Goal: Task Accomplishment & Management: Manage account settings

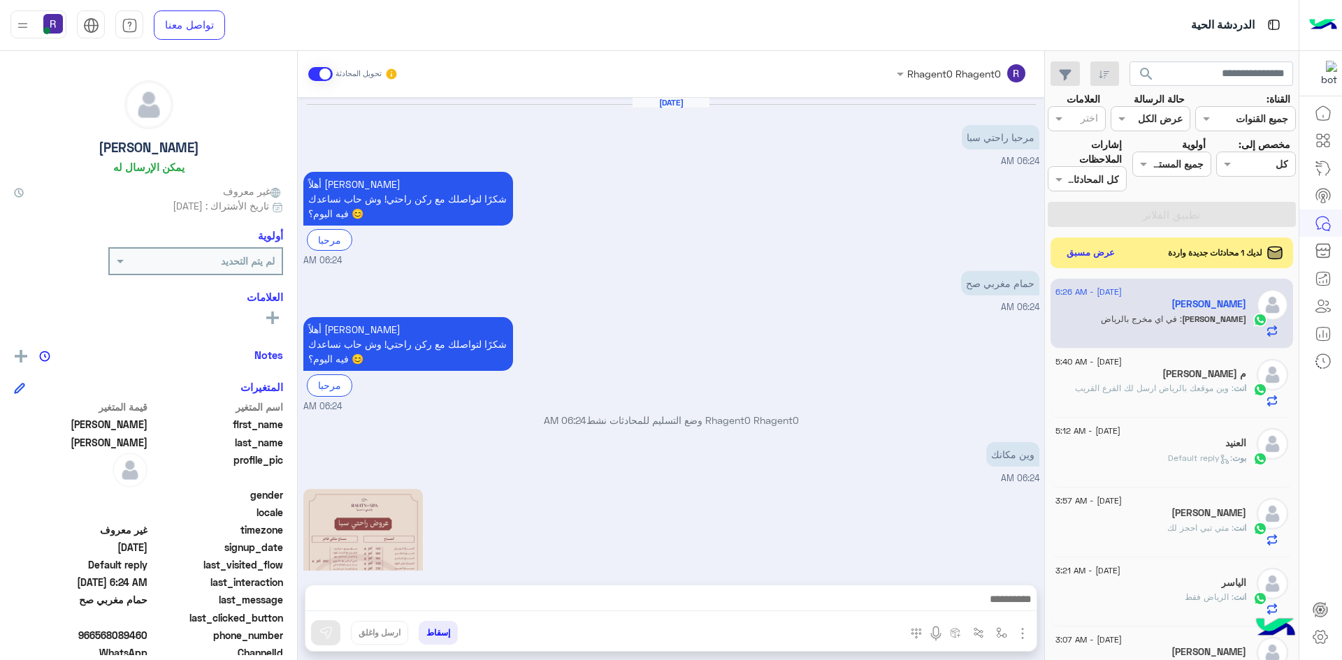
scroll to position [398, 0]
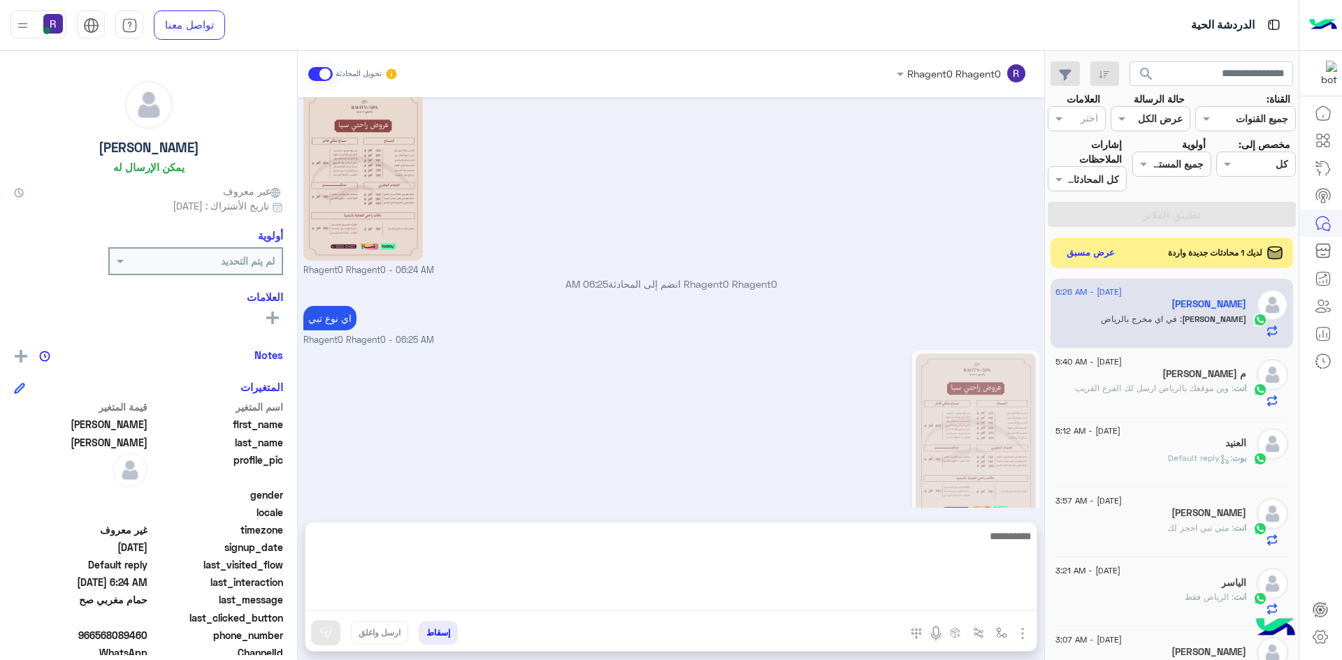
click at [852, 600] on textarea at bounding box center [670, 570] width 731 height 84
paste textarea "**********"
type textarea "**********"
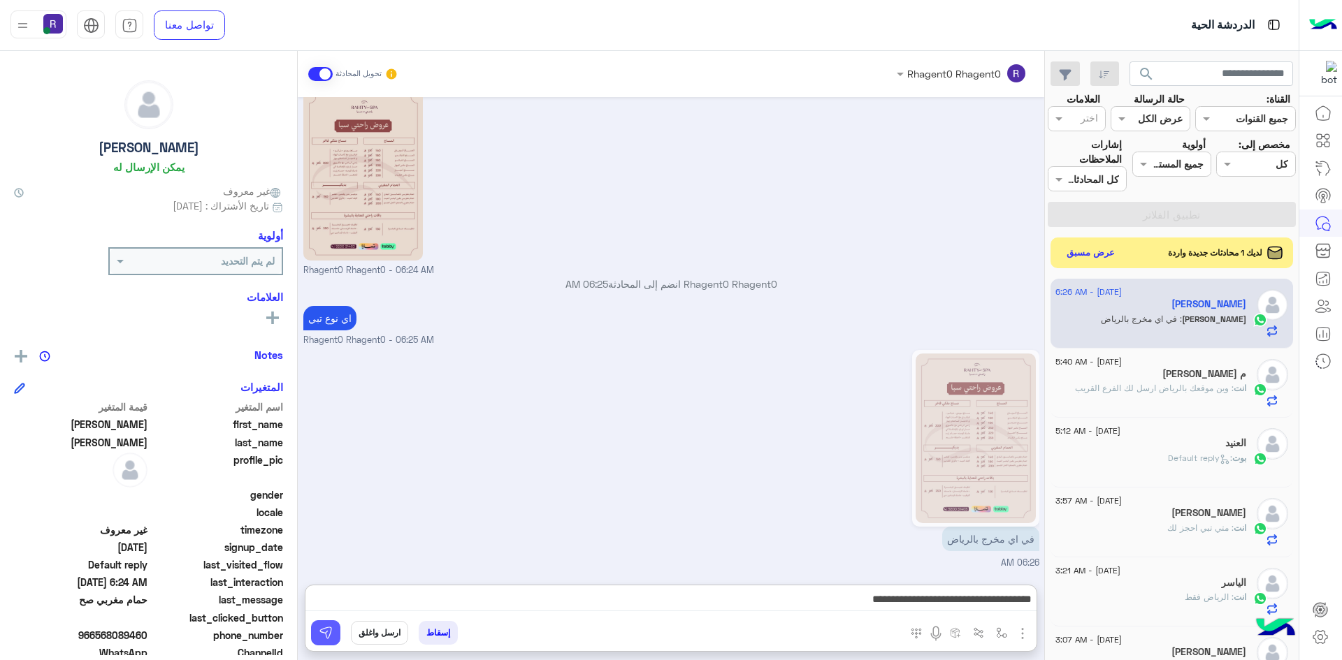
click at [317, 641] on button at bounding box center [325, 632] width 29 height 25
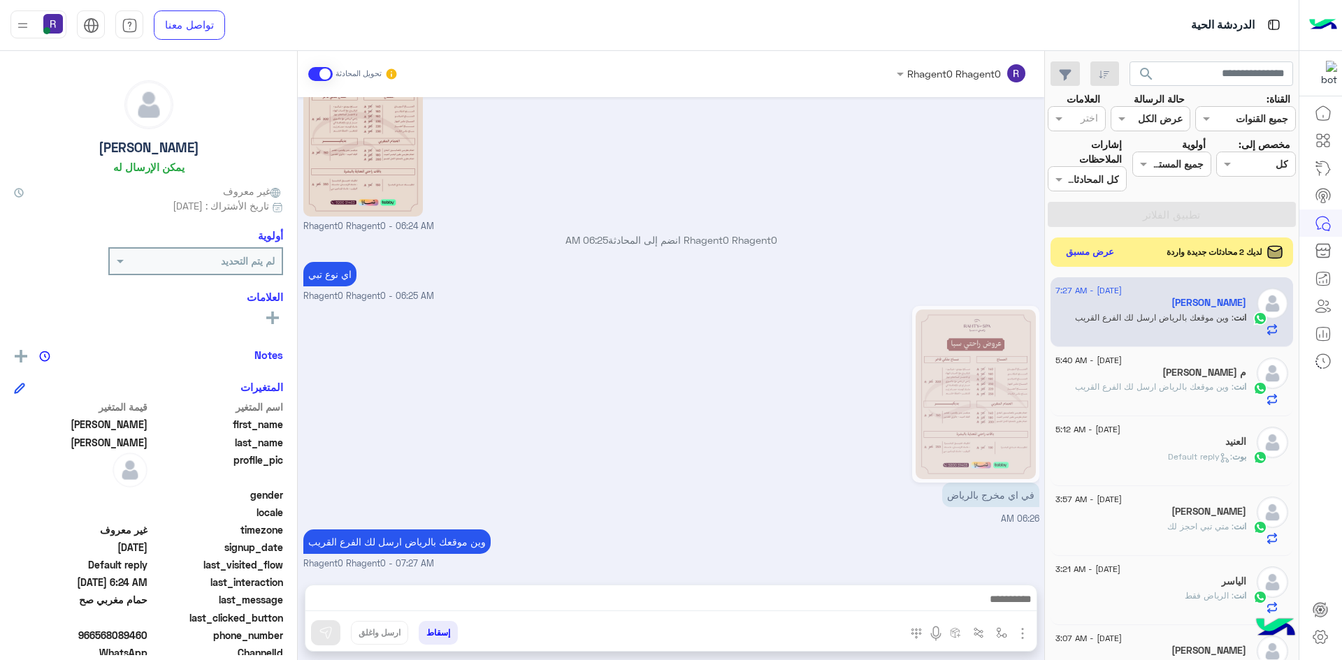
click at [1115, 256] on button "عرض مسبق" at bounding box center [1090, 252] width 59 height 19
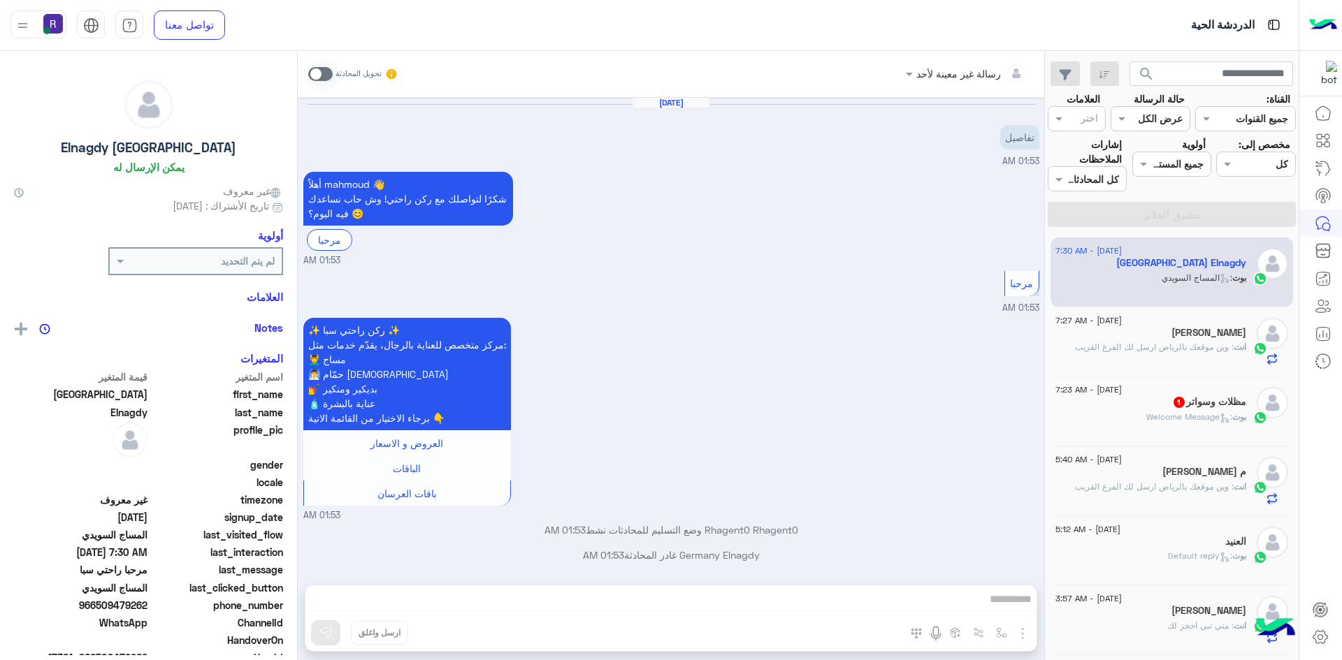
scroll to position [1352, 0]
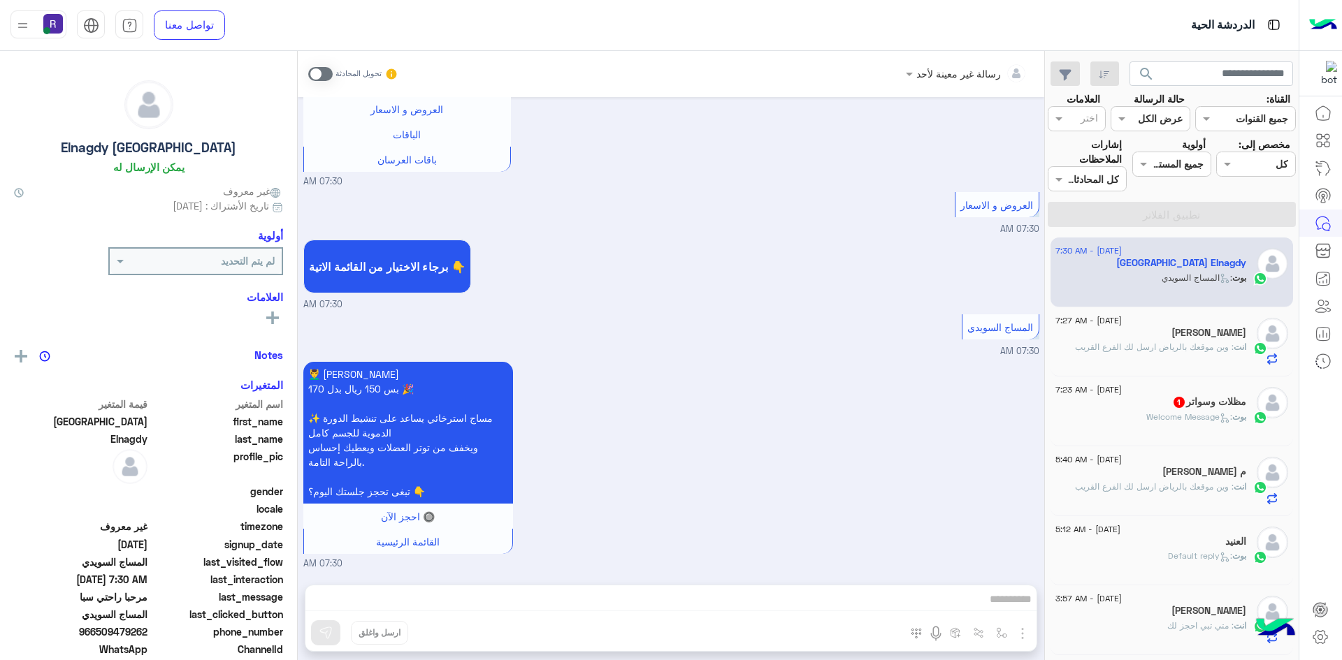
click at [1158, 398] on div "مظلات وسواتر 1" at bounding box center [1150, 403] width 191 height 15
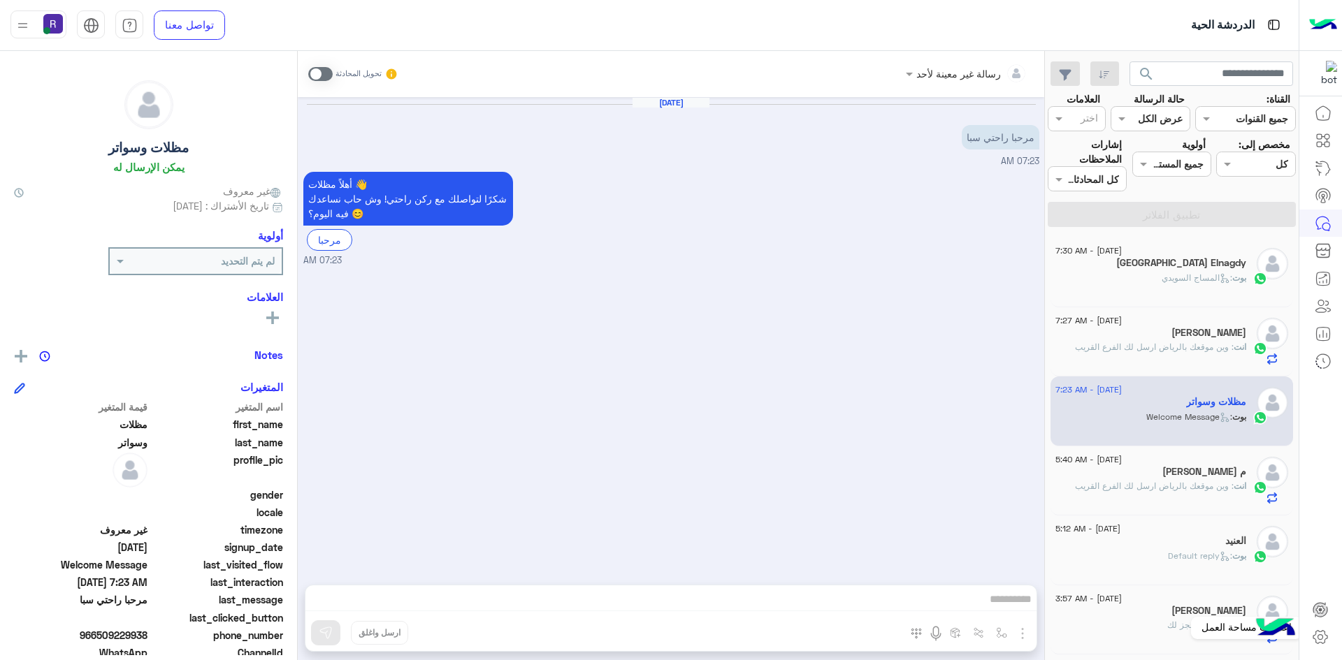
click at [1321, 631] on icon at bounding box center [1320, 637] width 17 height 17
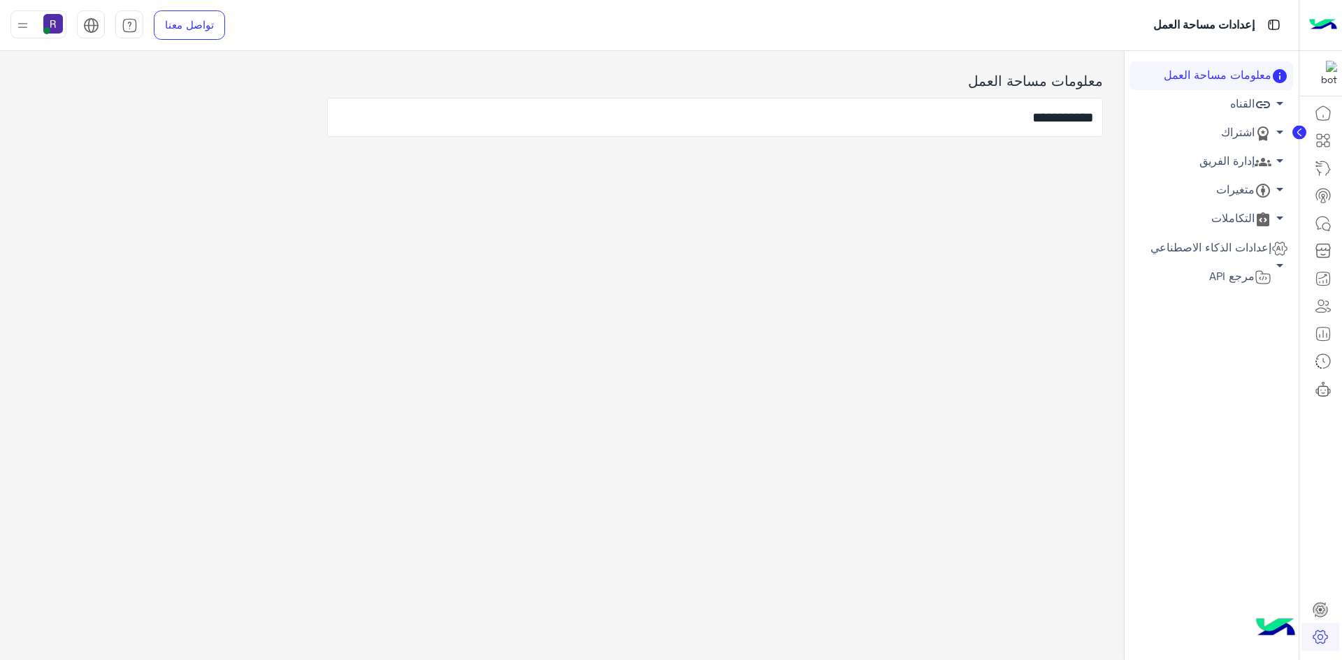
click at [1217, 136] on link "اشتراك arrow_drop_down" at bounding box center [1211, 133] width 164 height 29
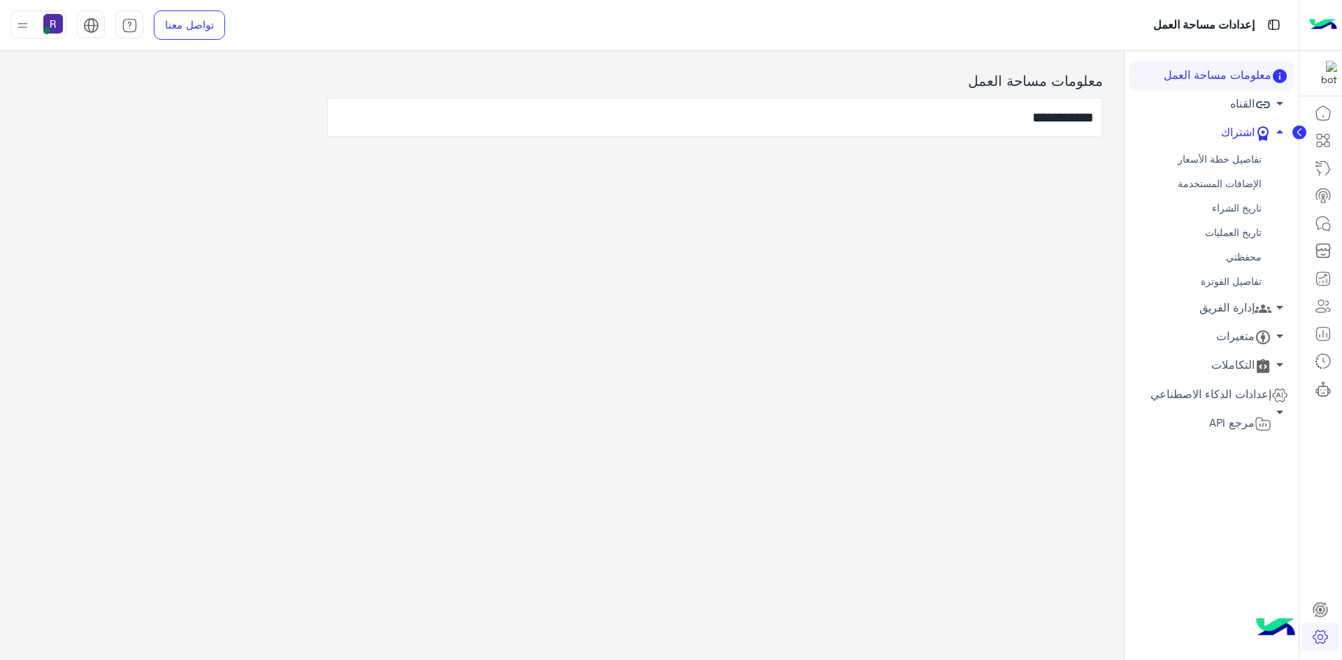
click at [1244, 252] on link "محفظتي" at bounding box center [1211, 257] width 164 height 24
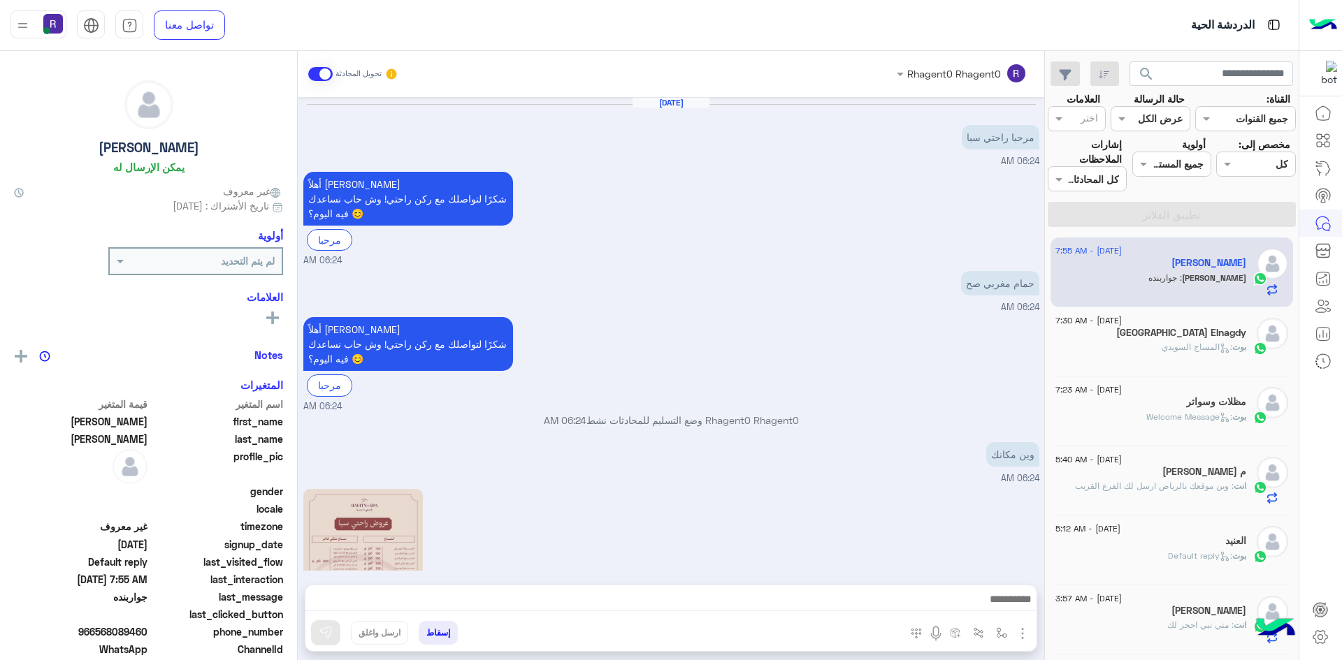
scroll to position [582, 0]
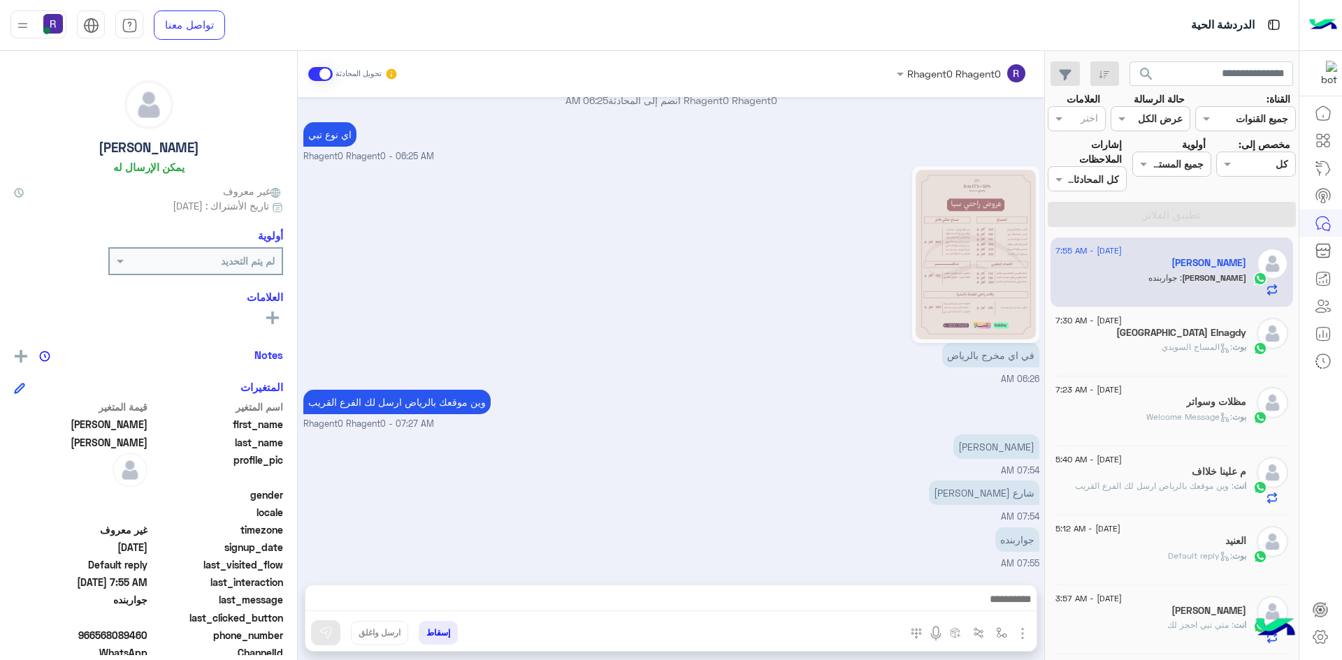
click at [639, 510] on div "شارع معن بن زائده 07:54 AM" at bounding box center [671, 500] width 736 height 47
click at [1154, 347] on div "بوت : المساج السويدي" at bounding box center [1150, 353] width 191 height 24
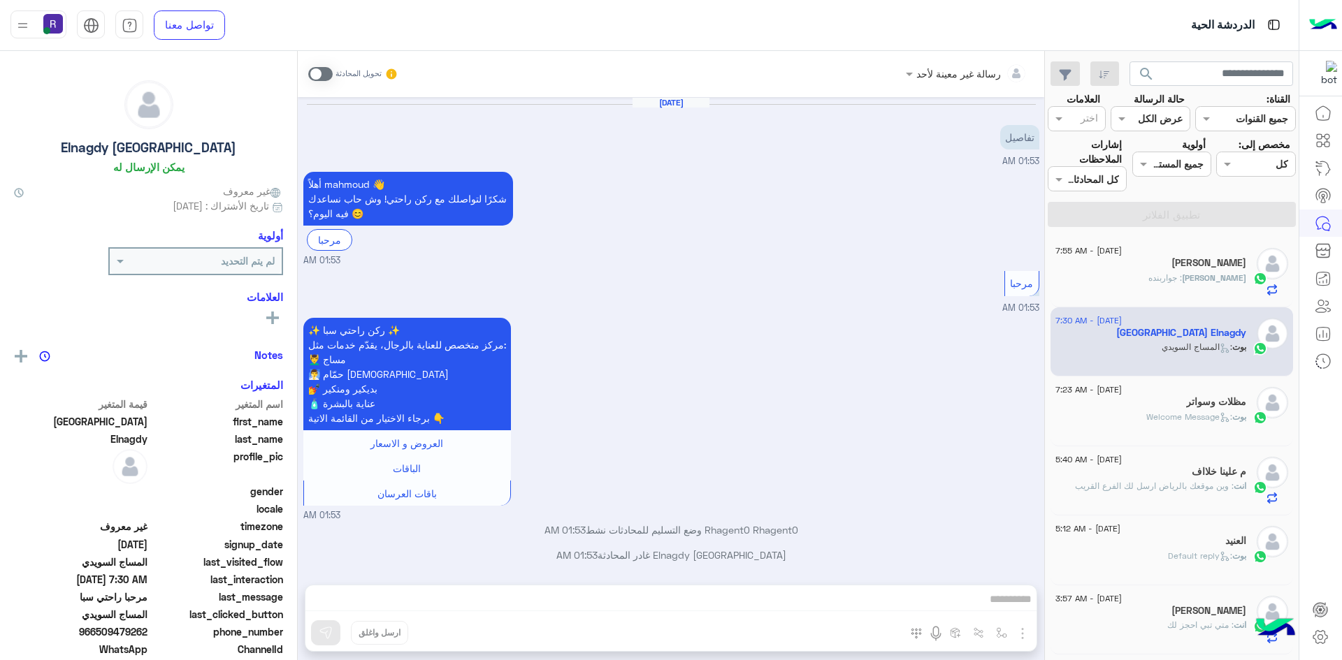
scroll to position [1352, 0]
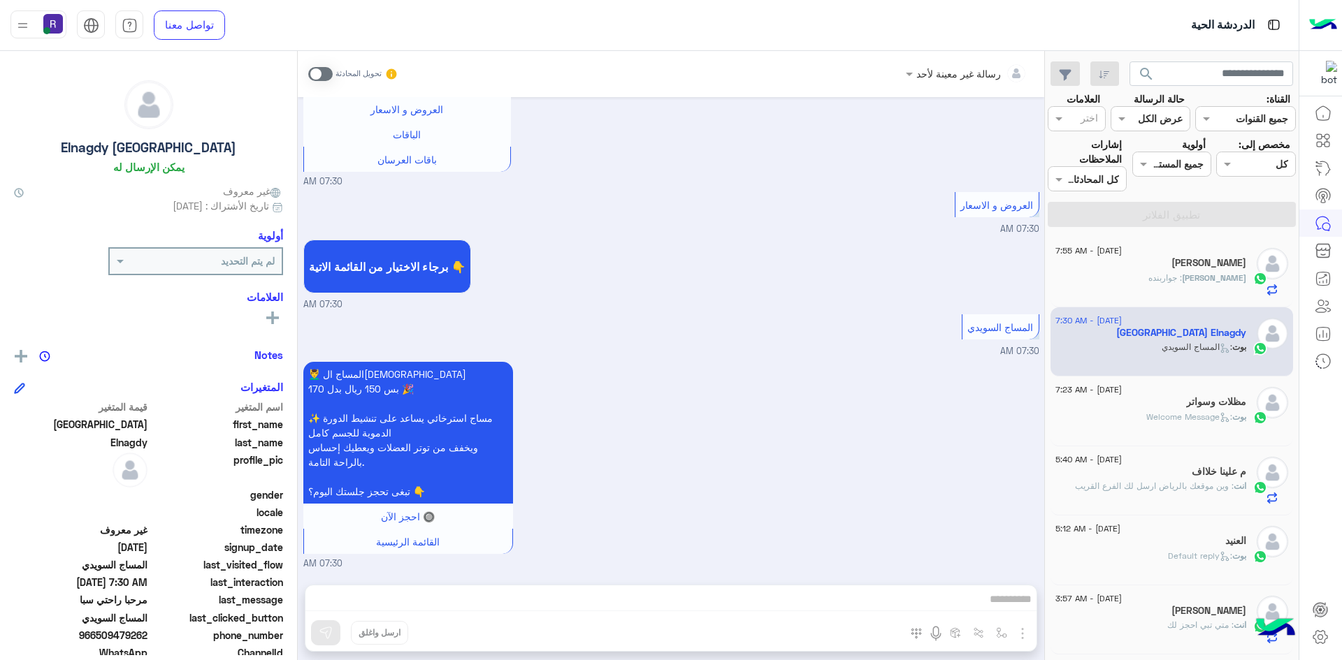
click at [1182, 277] on span ": جواربنده" at bounding box center [1165, 278] width 34 height 10
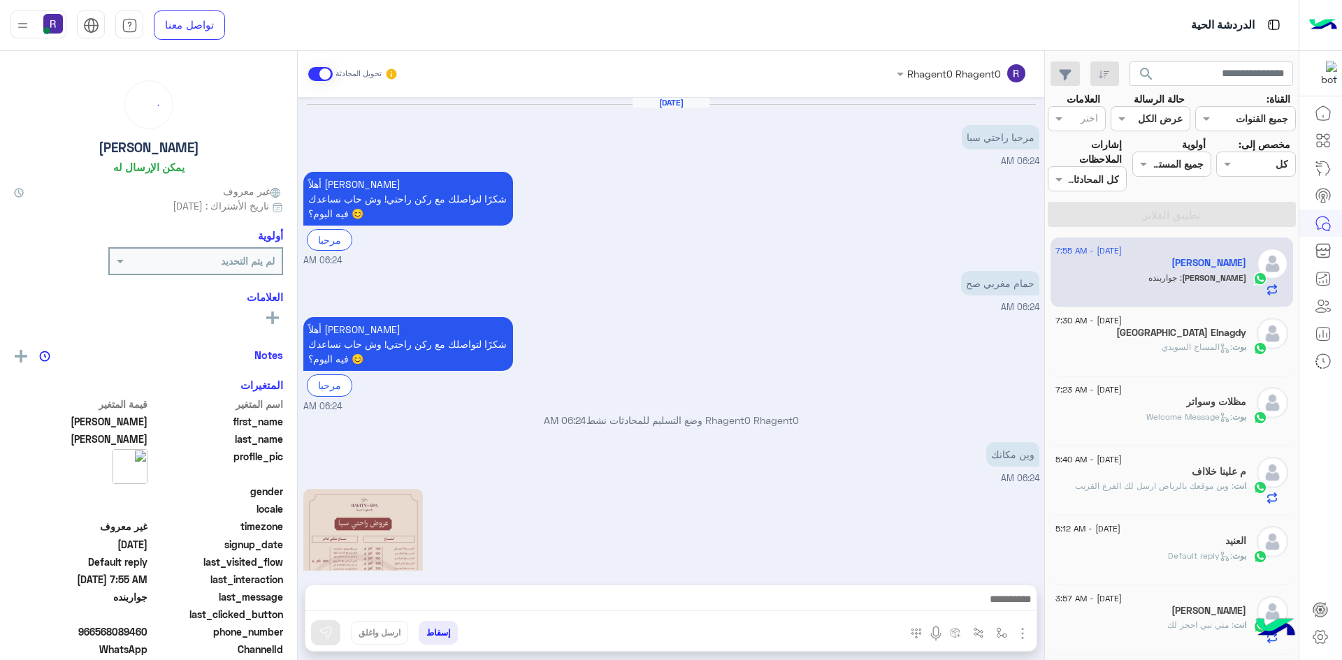
scroll to position [582, 0]
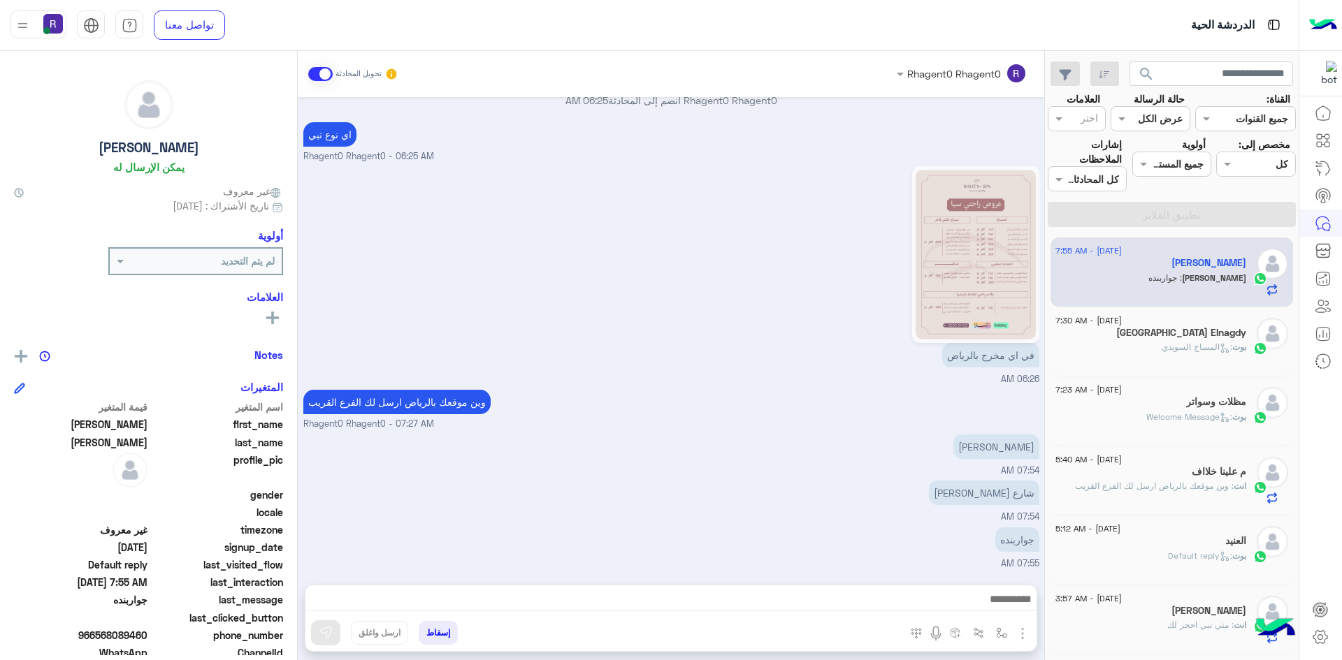
click at [1168, 351] on span ": المساج السويدي" at bounding box center [1196, 347] width 71 height 10
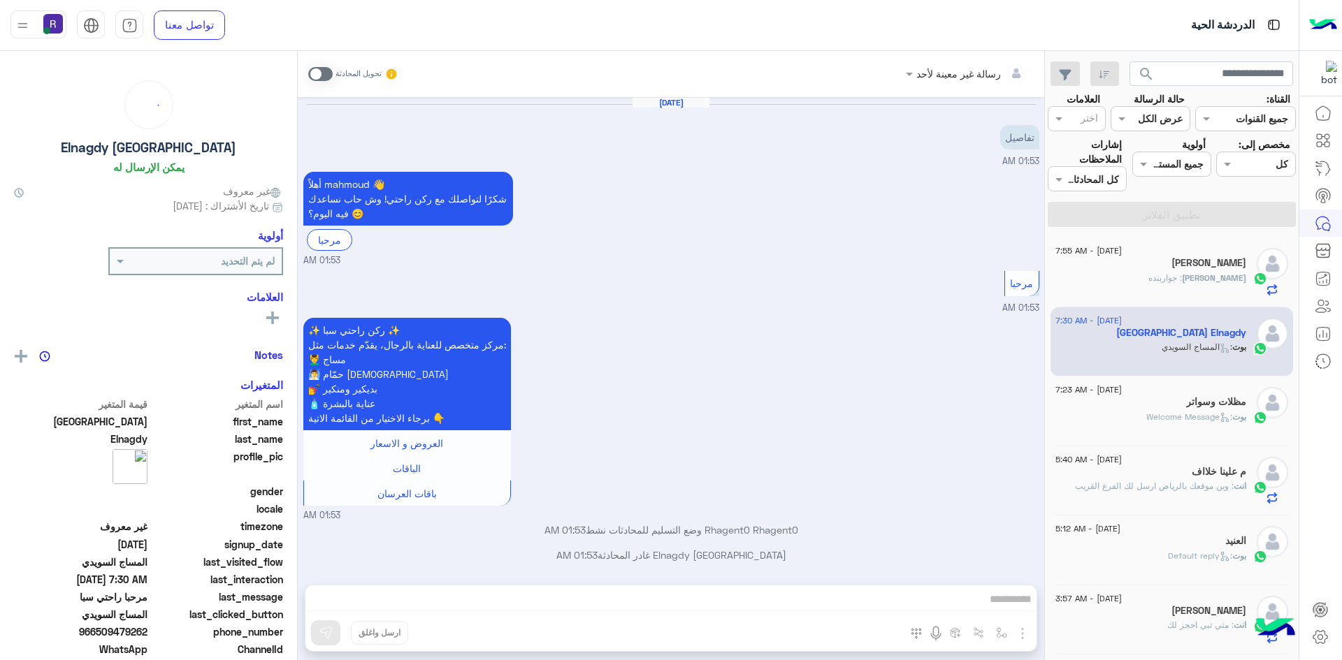
scroll to position [1352, 0]
